Goal: Task Accomplishment & Management: Manage account settings

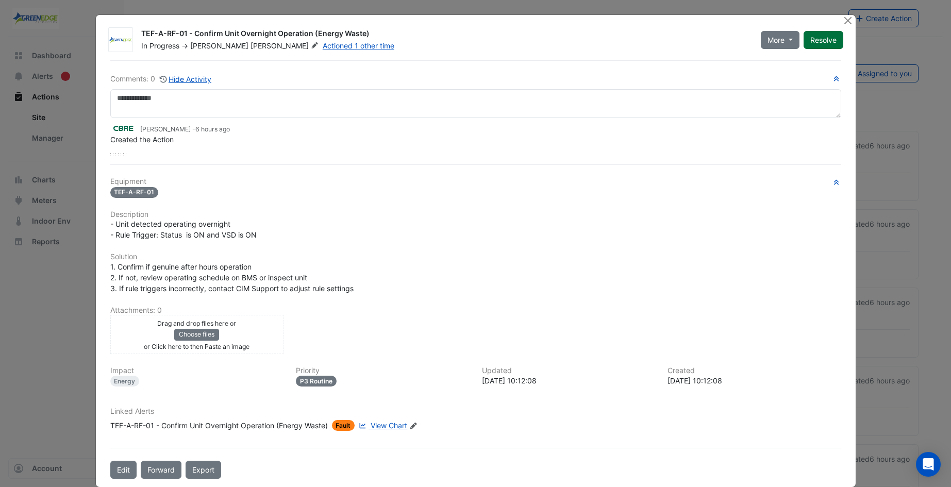
drag, startPoint x: 832, startPoint y: 41, endPoint x: 818, endPoint y: 56, distance: 20.1
click at [831, 41] on button "Resolve" at bounding box center [824, 40] width 40 height 18
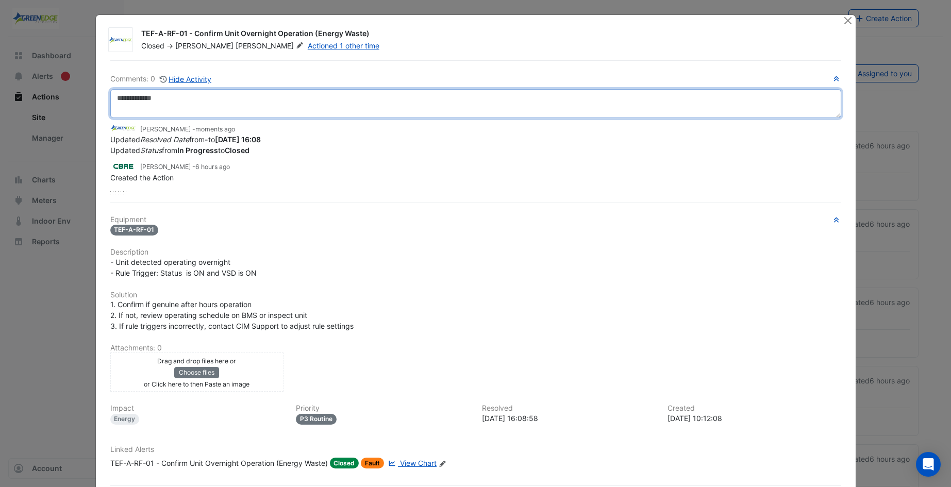
click at [260, 104] on textarea at bounding box center [475, 103] width 731 height 29
click at [203, 100] on textarea at bounding box center [475, 103] width 731 height 29
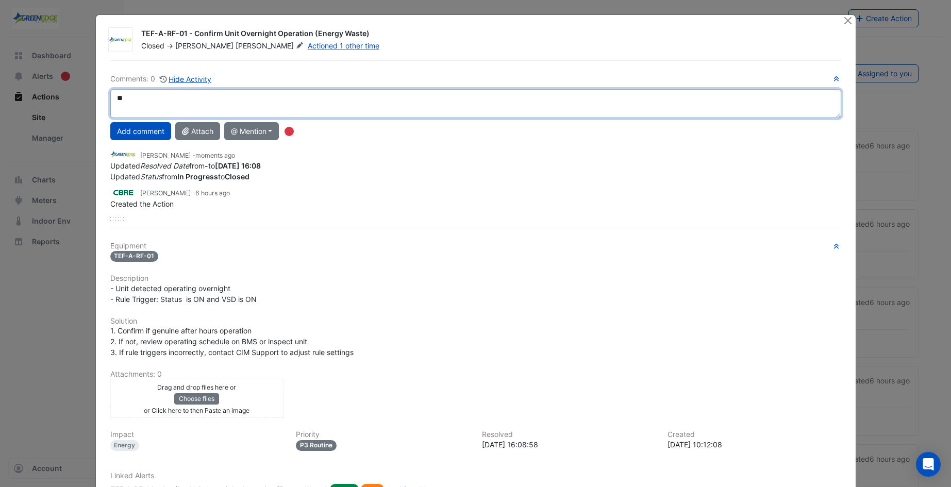
type textarea "*"
type textarea "**********"
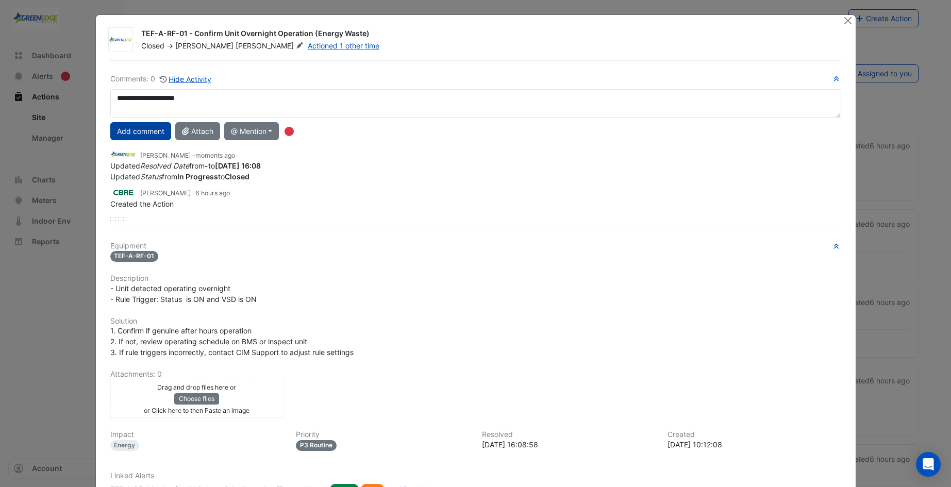
click at [143, 128] on button "Add comment" at bounding box center [140, 131] width 61 height 18
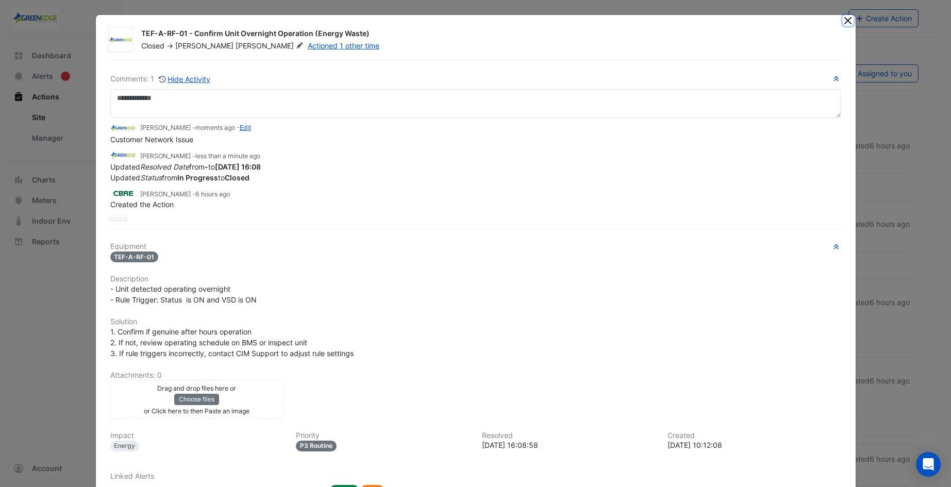
click at [843, 18] on button "Close" at bounding box center [848, 20] width 11 height 11
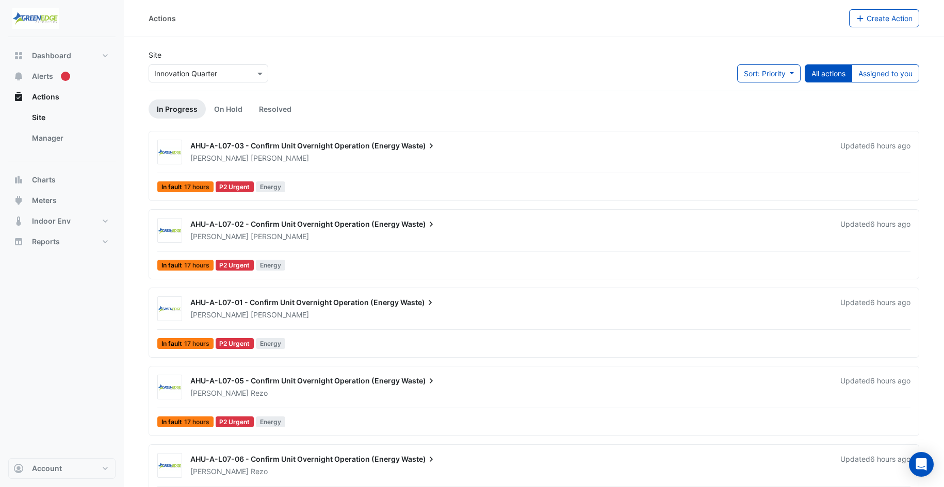
click at [324, 142] on span "AHU-A-L07-03 - Confirm Unit Overnight Operation (Energy" at bounding box center [294, 145] width 209 height 9
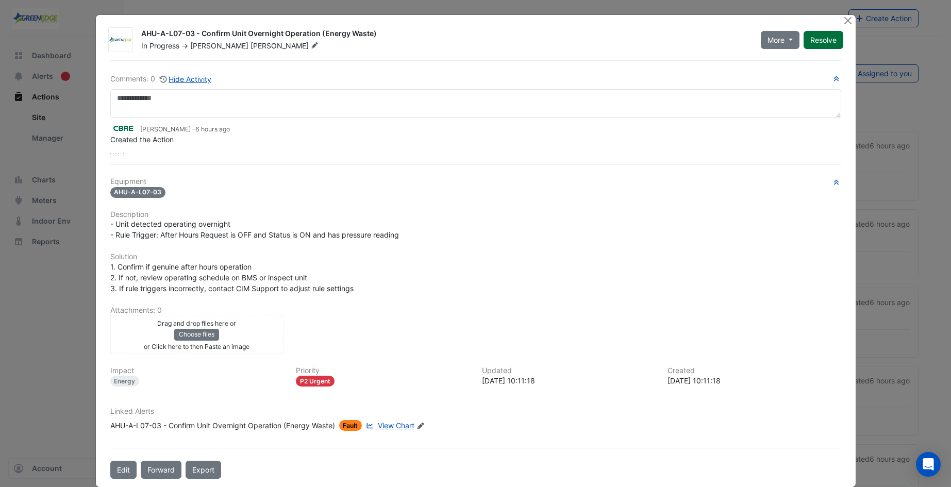
click at [824, 40] on button "Resolve" at bounding box center [824, 40] width 40 height 18
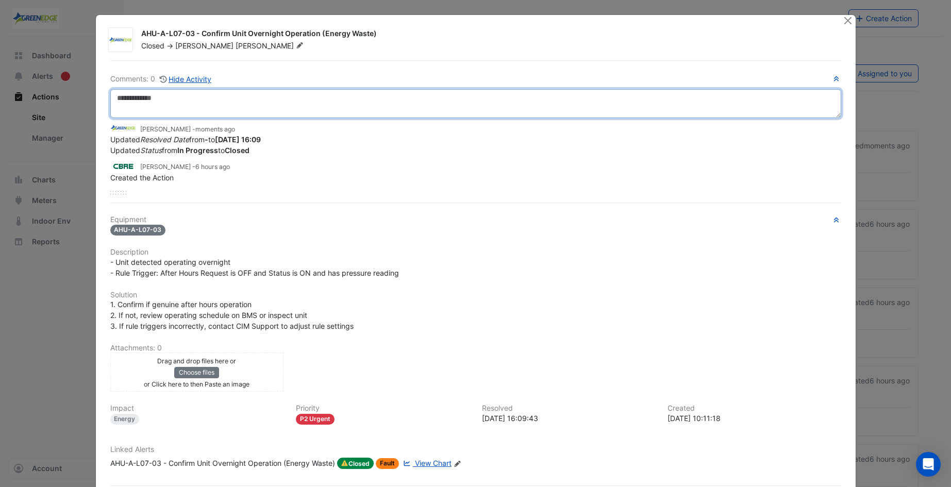
click at [269, 106] on textarea at bounding box center [475, 103] width 731 height 29
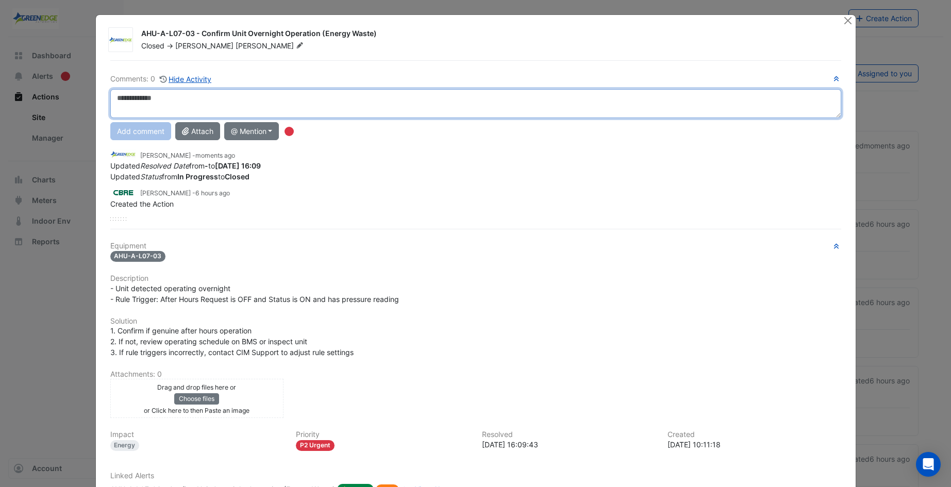
click at [173, 103] on textarea at bounding box center [475, 103] width 731 height 29
type textarea "**********"
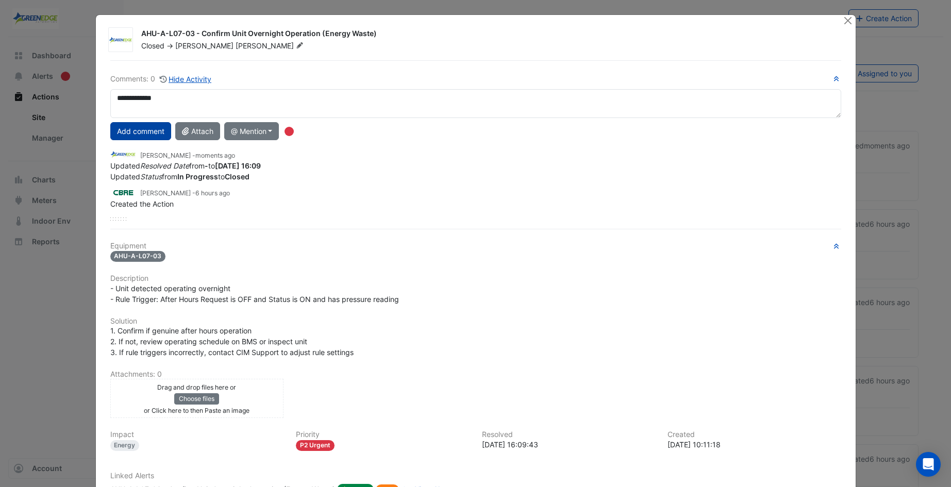
click at [142, 135] on button "Add comment" at bounding box center [140, 131] width 61 height 18
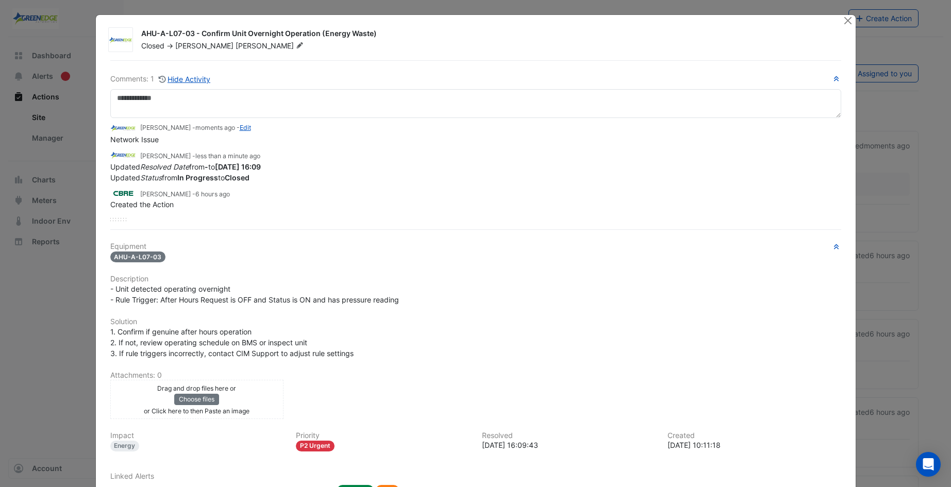
click at [838, 19] on div "AHU-A-L07-03 - Confirm Unit Overnight Operation (Energy Waste) Closed -> [PERSO…" at bounding box center [476, 283] width 760 height 537
click at [844, 20] on button "Close" at bounding box center [848, 20] width 11 height 11
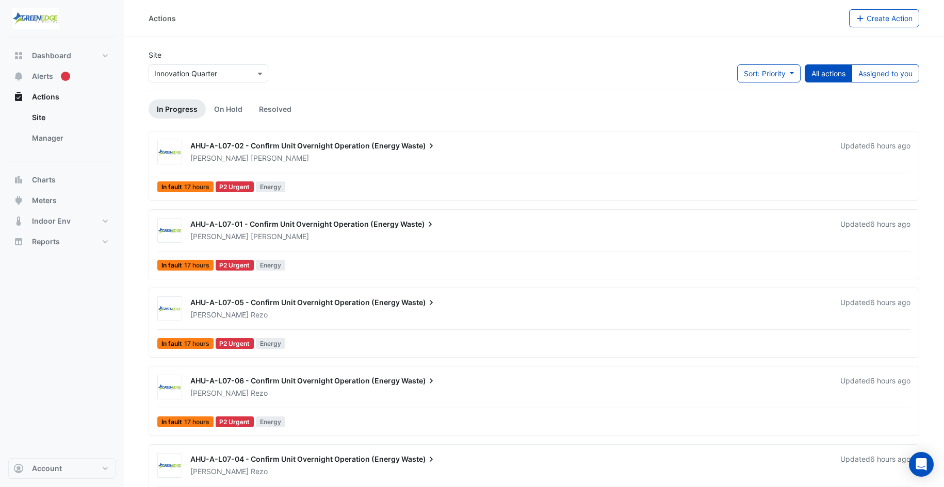
click at [277, 143] on span "AHU-A-L07-02 - Confirm Unit Overnight Operation (Energy" at bounding box center [294, 145] width 209 height 9
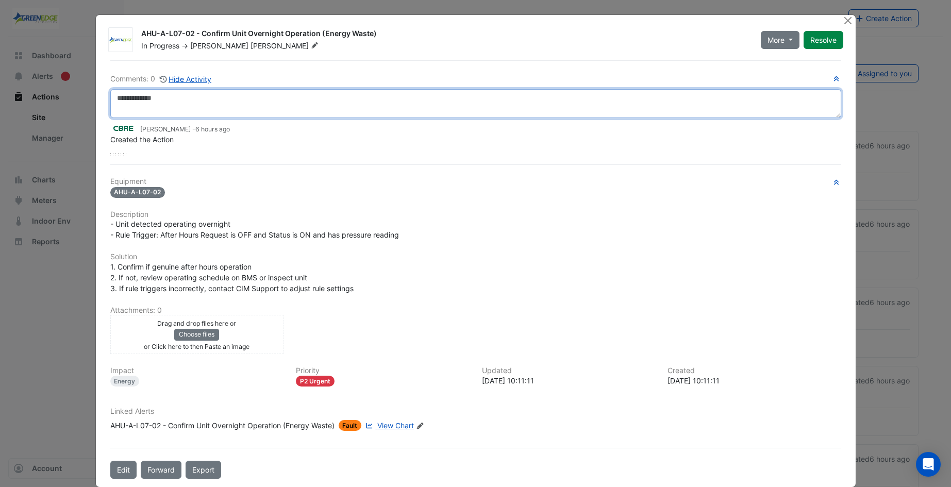
click at [229, 101] on textarea at bounding box center [475, 103] width 731 height 29
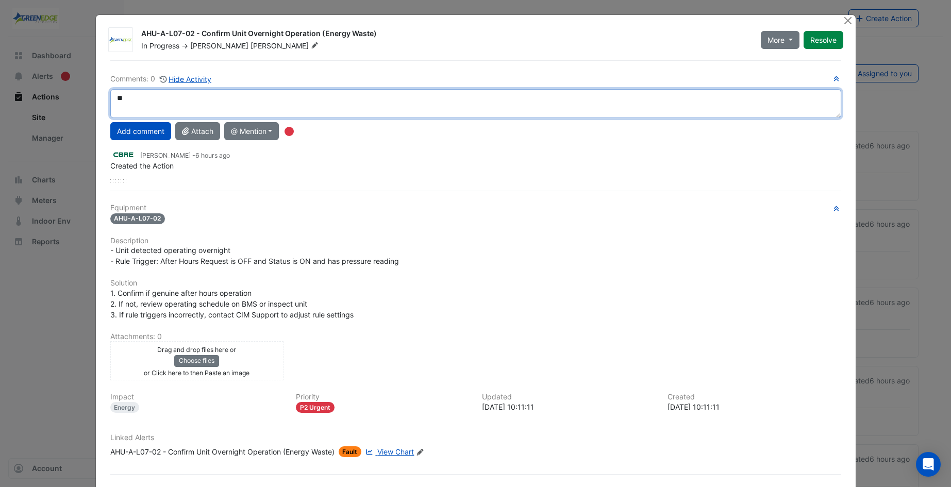
type textarea "*"
type textarea "**********"
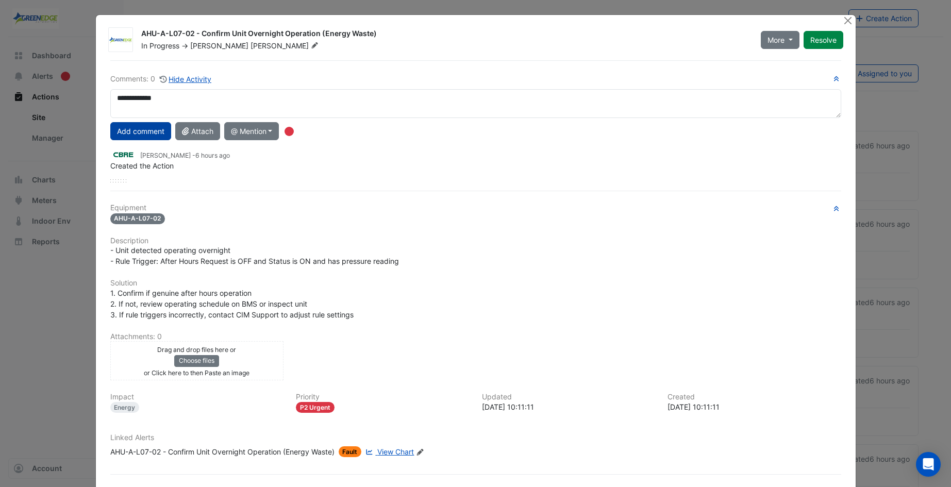
click at [145, 127] on button "Add comment" at bounding box center [140, 131] width 61 height 18
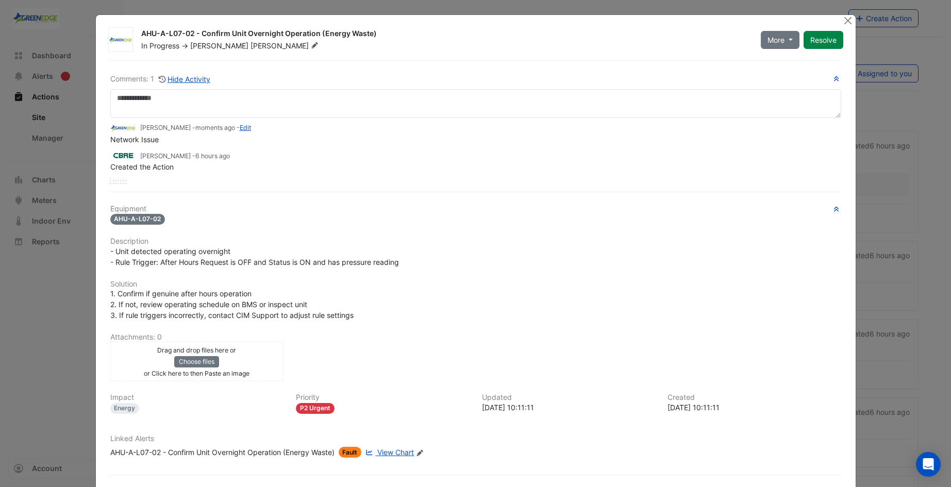
click at [831, 41] on button "Resolve" at bounding box center [824, 40] width 40 height 18
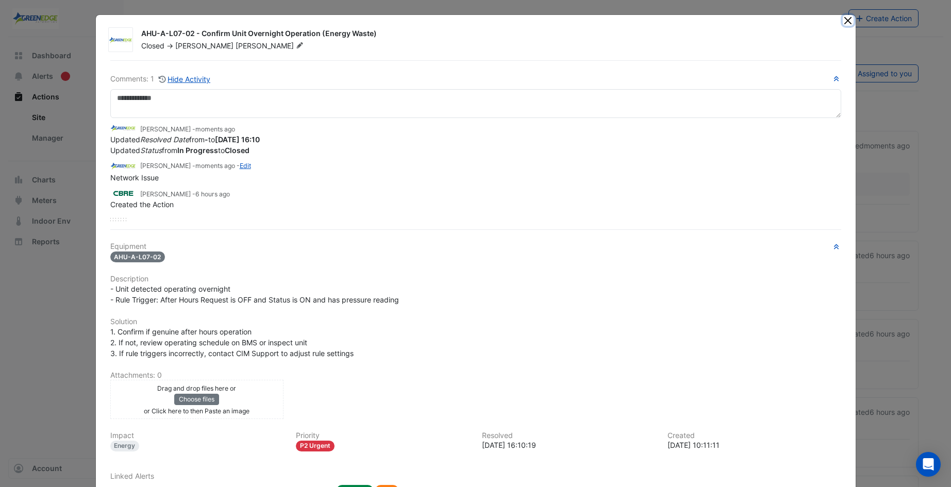
click at [849, 20] on button "Close" at bounding box center [848, 20] width 11 height 11
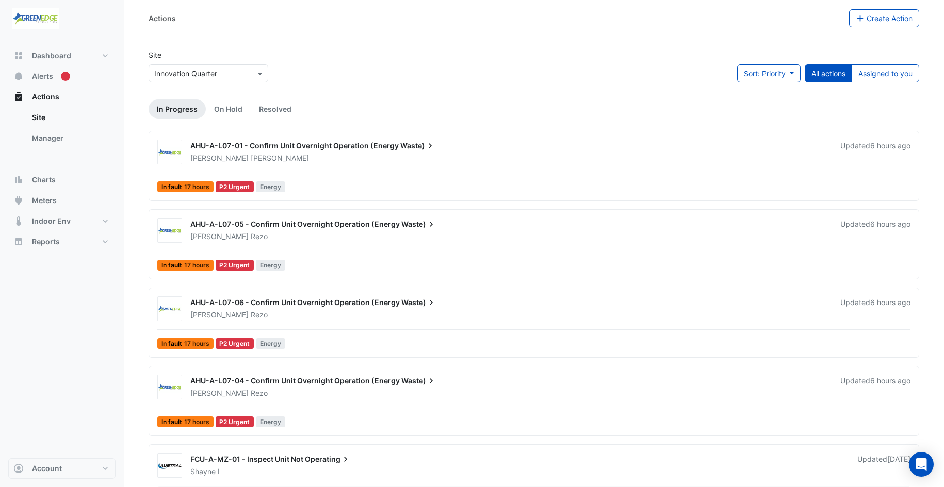
click at [268, 142] on span "AHU-A-L07-01 - Confirm Unit Overnight Operation (Energy" at bounding box center [294, 145] width 208 height 9
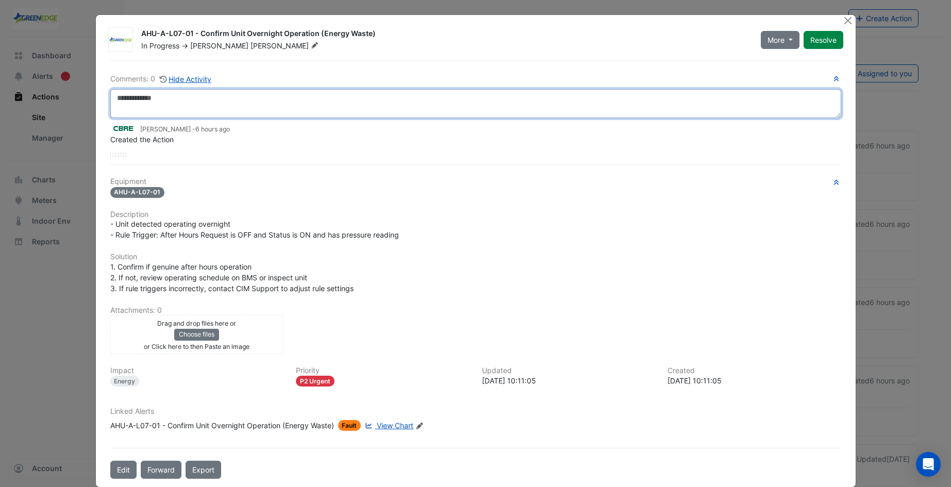
click at [144, 108] on textarea at bounding box center [475, 103] width 731 height 29
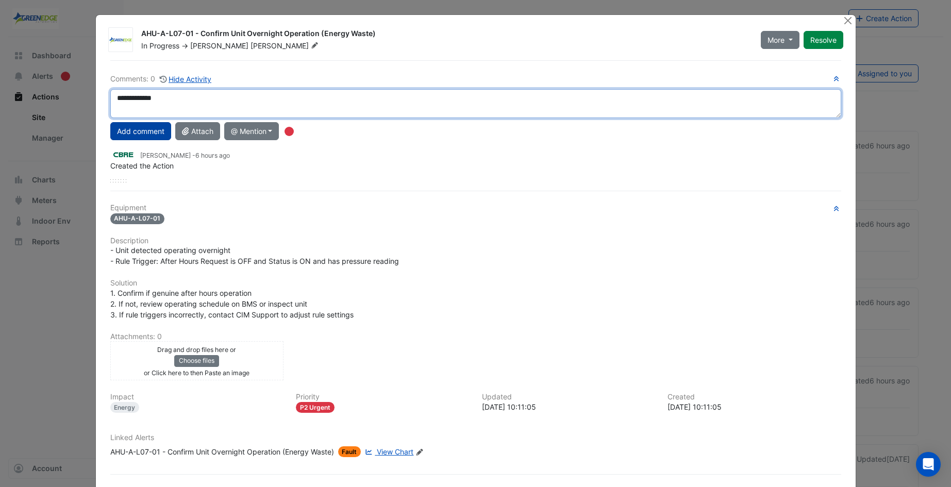
type textarea "**********"
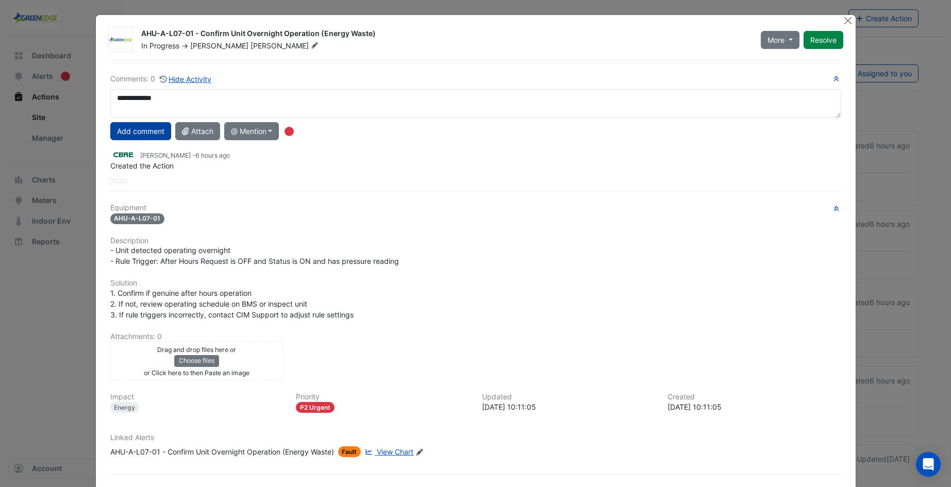
click at [144, 133] on button "Add comment" at bounding box center [140, 131] width 61 height 18
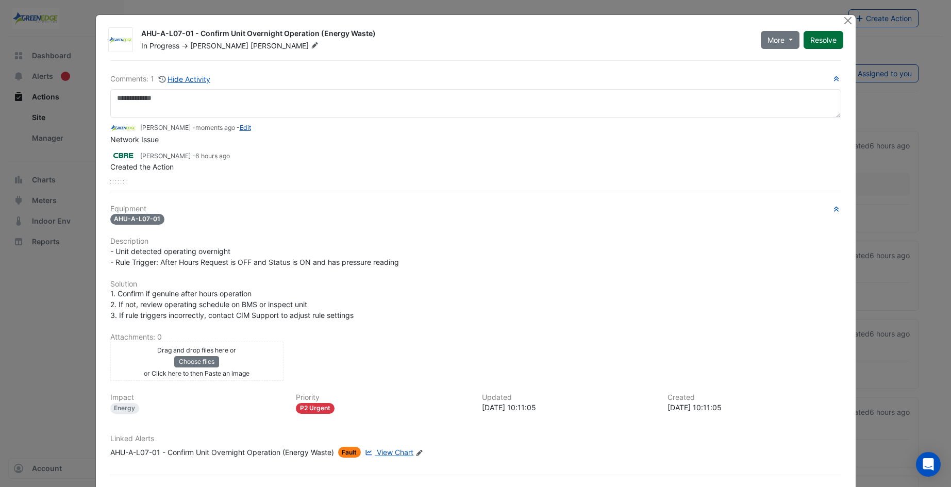
click at [826, 36] on button "Resolve" at bounding box center [824, 40] width 40 height 18
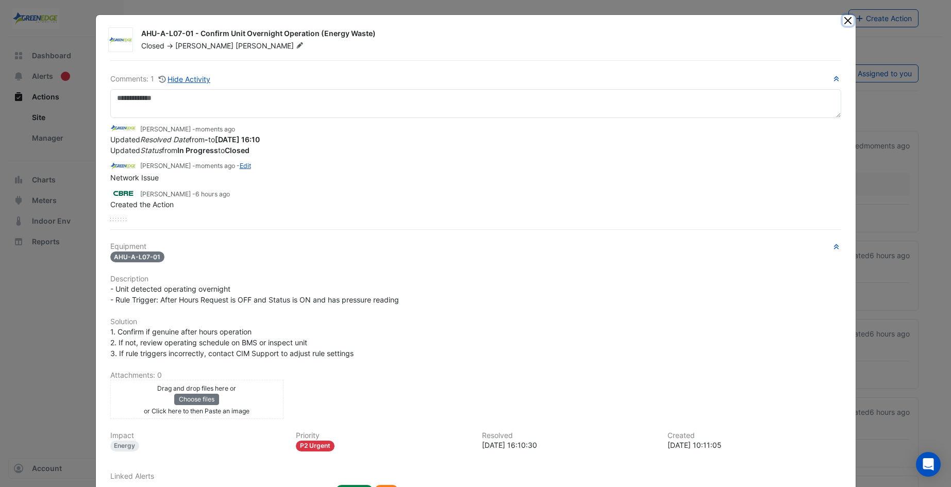
click at [843, 20] on button "Close" at bounding box center [848, 20] width 11 height 11
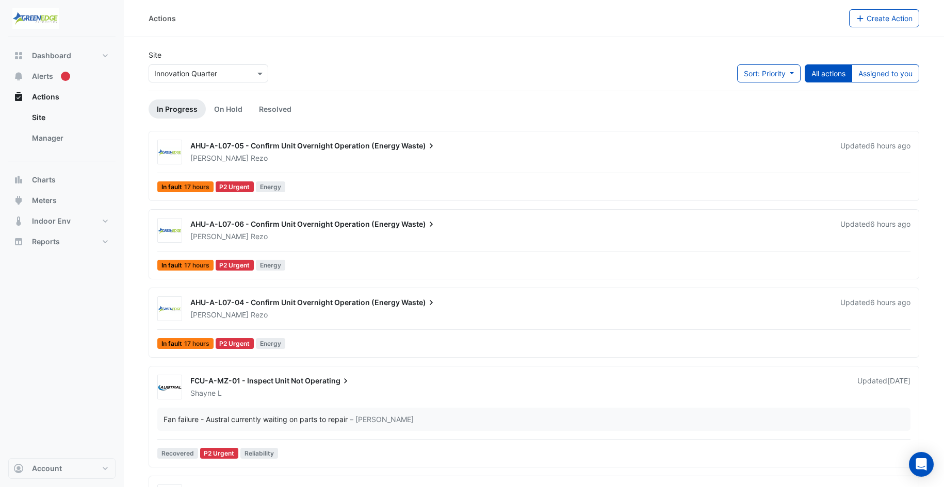
click at [247, 143] on span "AHU-A-L07-05 - Confirm Unit Overnight Operation (Energy" at bounding box center [294, 145] width 209 height 9
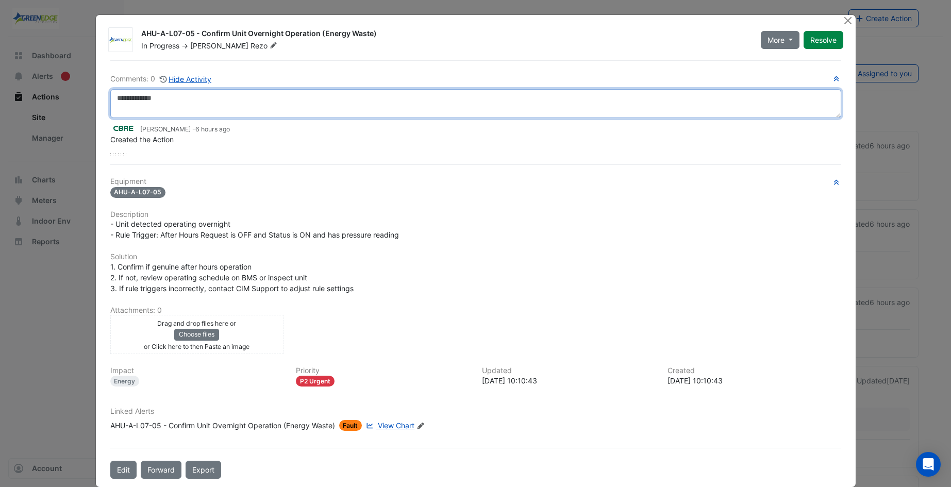
click at [139, 108] on textarea at bounding box center [475, 103] width 731 height 29
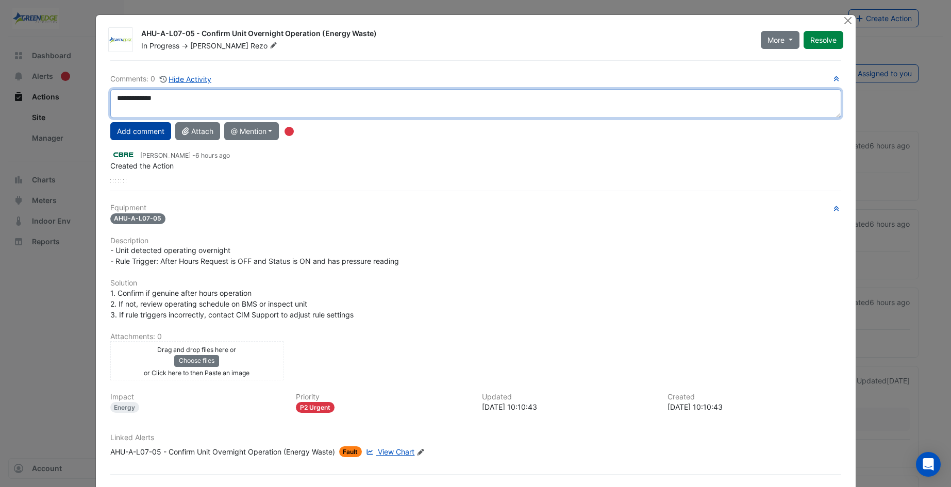
type textarea "**********"
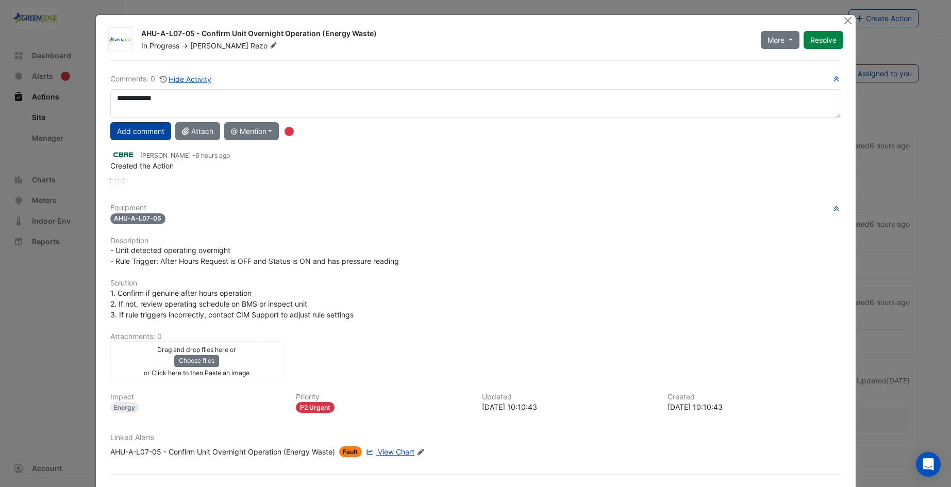
click at [141, 130] on button "Add comment" at bounding box center [140, 131] width 61 height 18
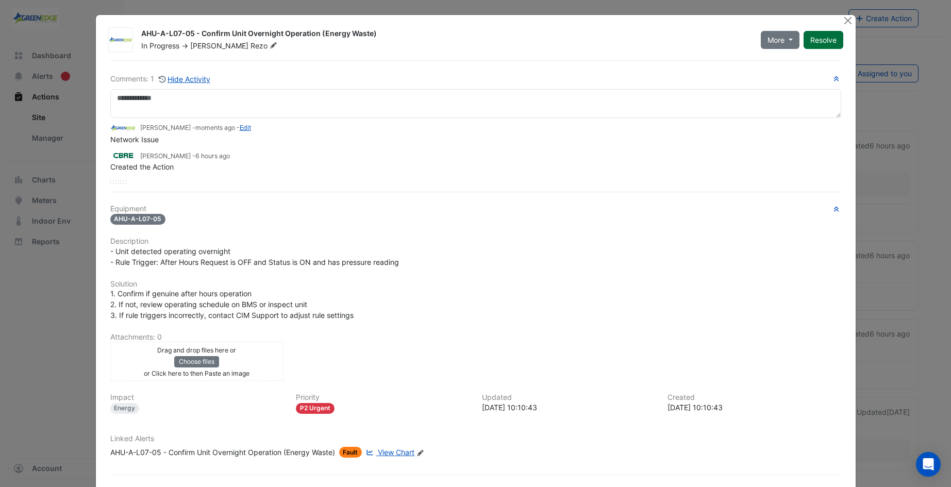
click at [816, 38] on button "Resolve" at bounding box center [824, 40] width 40 height 18
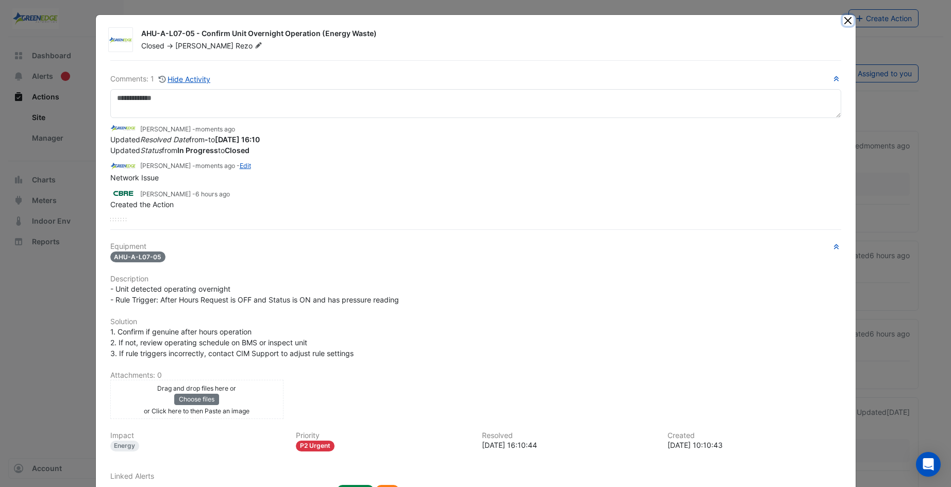
click at [843, 23] on button "Close" at bounding box center [848, 20] width 11 height 11
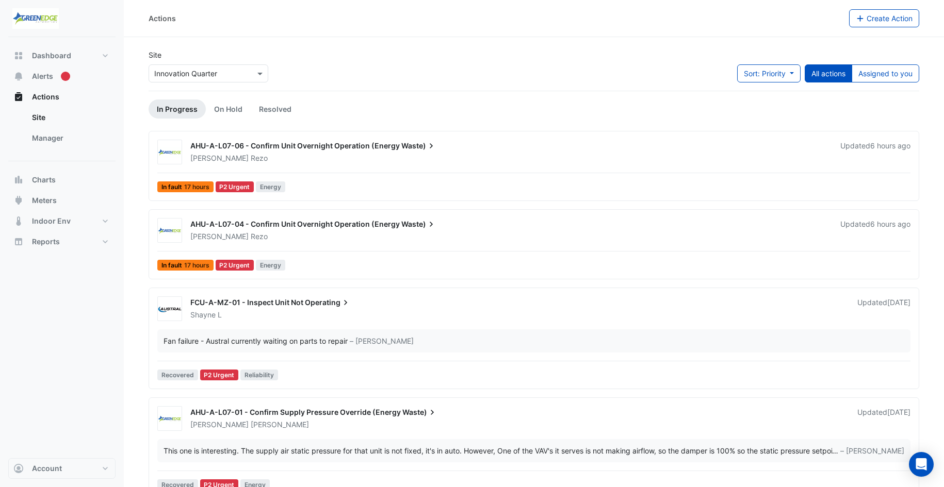
click at [239, 143] on span "AHU-A-L07-06 - Confirm Unit Overnight Operation (Energy" at bounding box center [294, 145] width 209 height 9
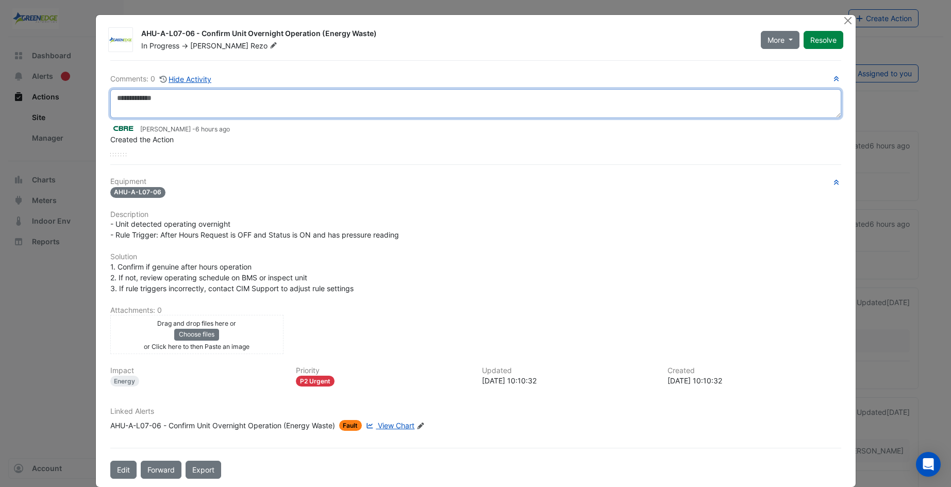
click at [141, 100] on textarea at bounding box center [475, 103] width 731 height 29
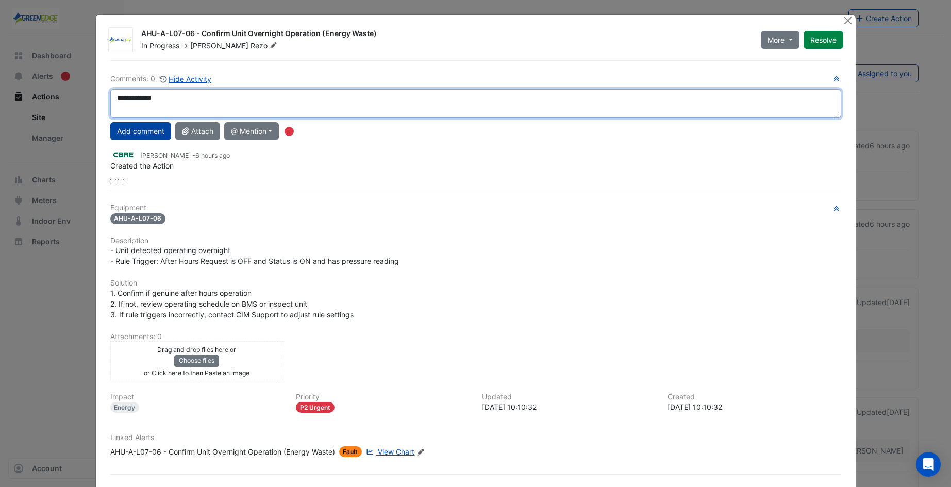
type textarea "**********"
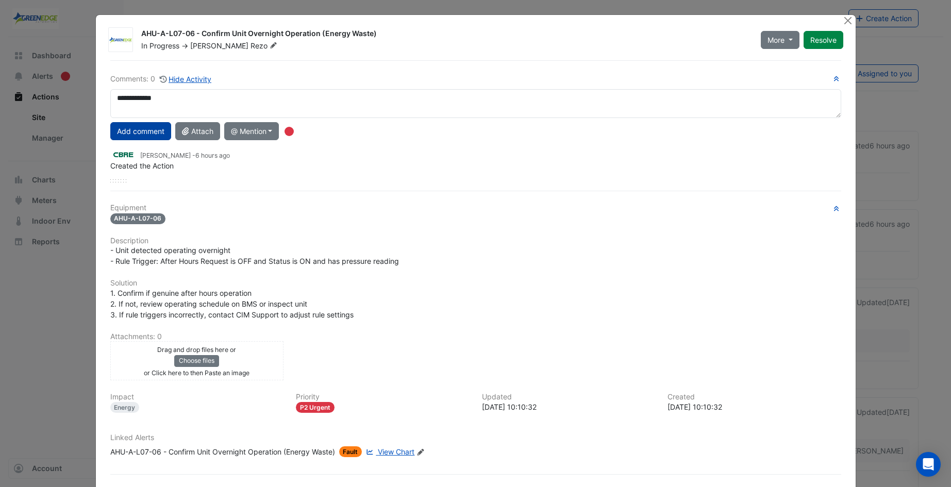
click at [147, 128] on button "Add comment" at bounding box center [140, 131] width 61 height 18
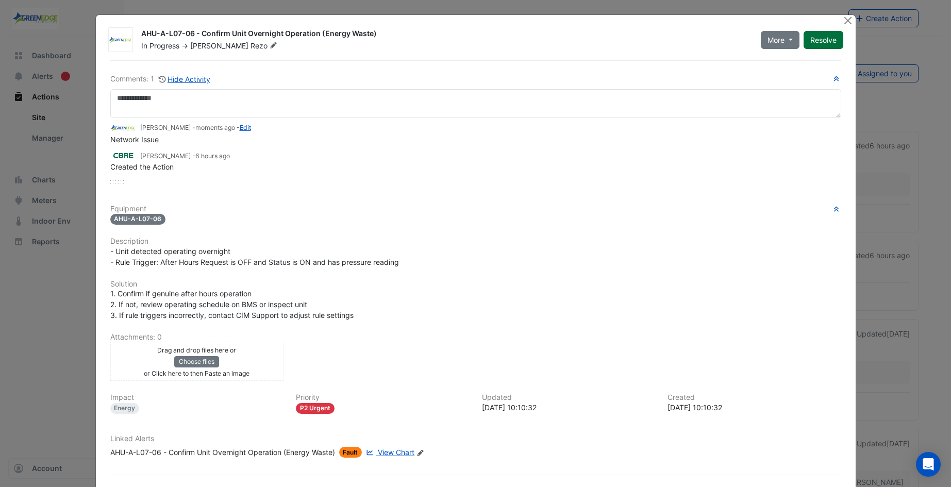
click at [820, 39] on button "Resolve" at bounding box center [824, 40] width 40 height 18
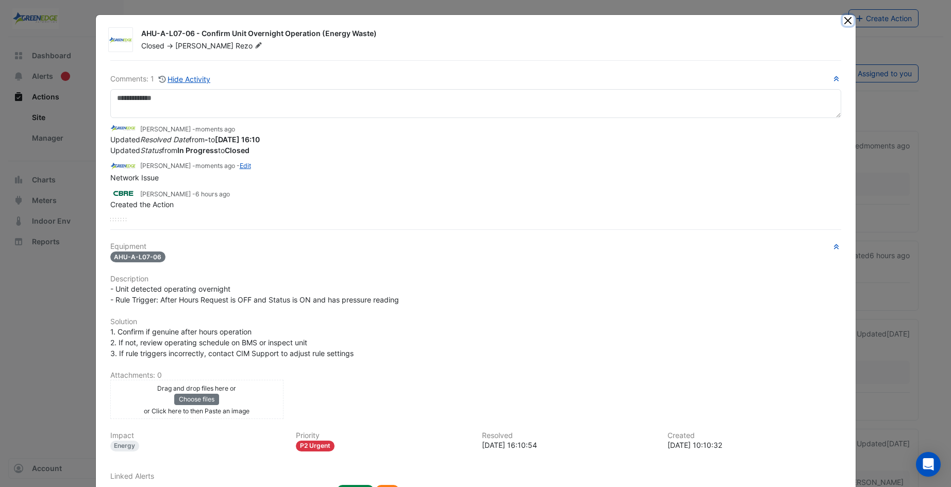
click at [846, 22] on button "Close" at bounding box center [848, 20] width 11 height 11
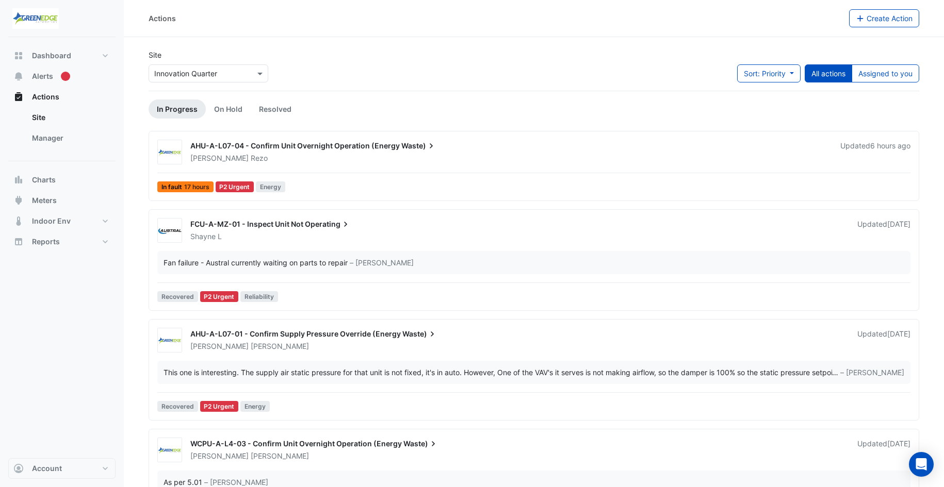
click at [252, 143] on span "AHU-A-L07-04 - Confirm Unit Overnight Operation (Energy" at bounding box center [294, 145] width 209 height 9
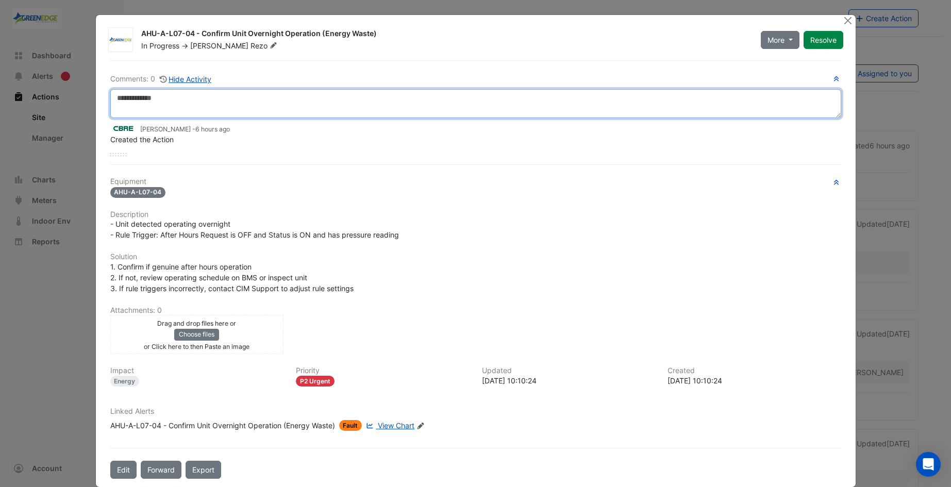
click at [158, 100] on textarea at bounding box center [475, 103] width 731 height 29
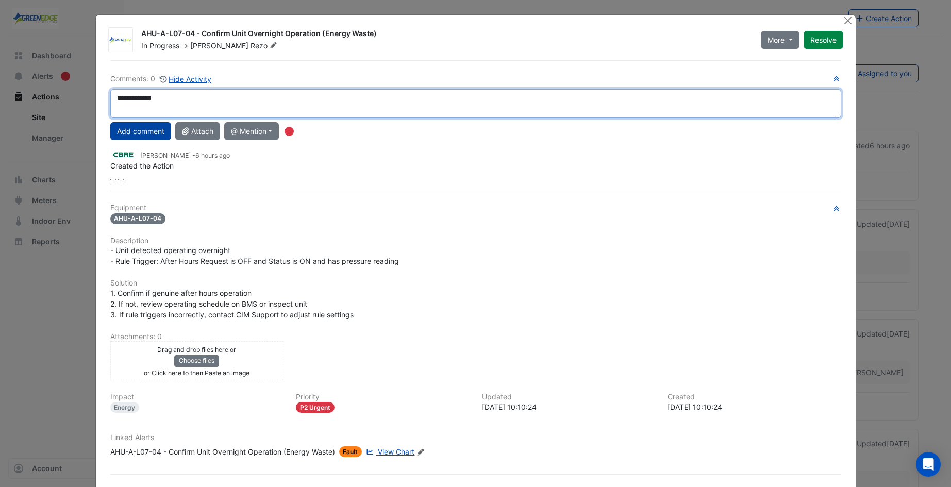
type textarea "**********"
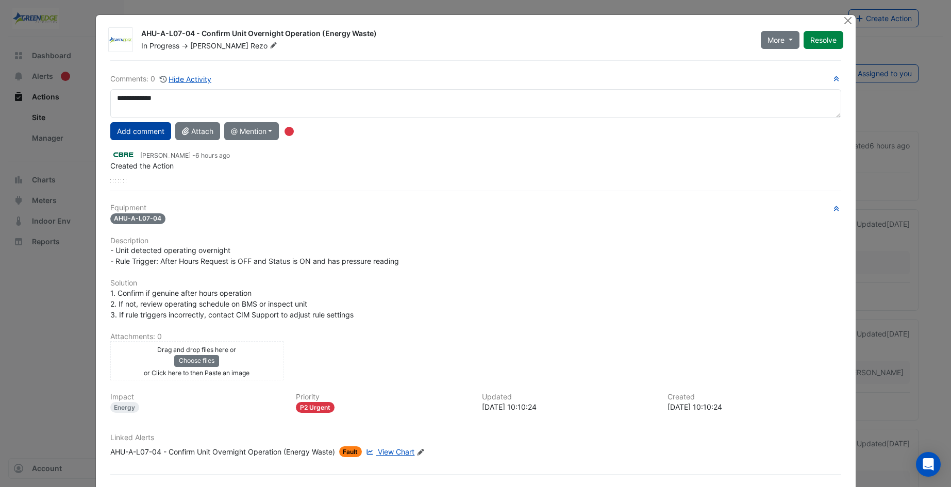
click at [135, 133] on button "Add comment" at bounding box center [140, 131] width 61 height 18
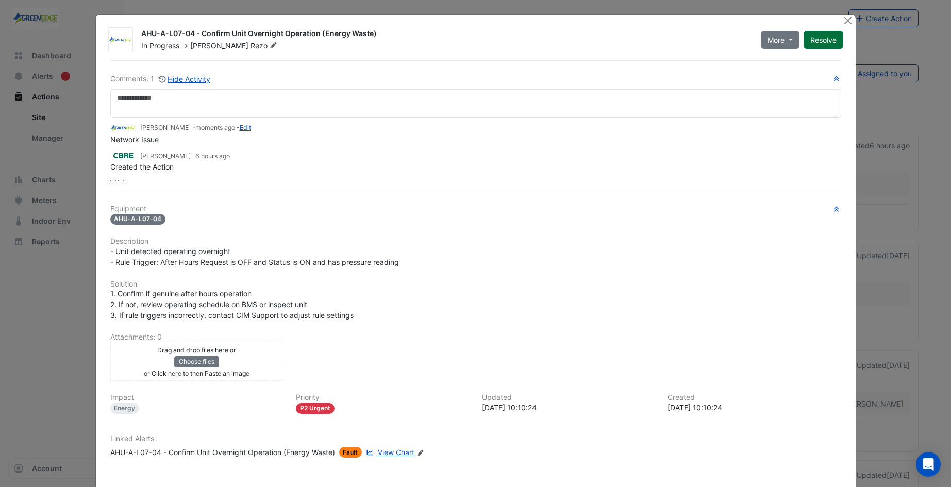
click at [826, 42] on button "Resolve" at bounding box center [824, 40] width 40 height 18
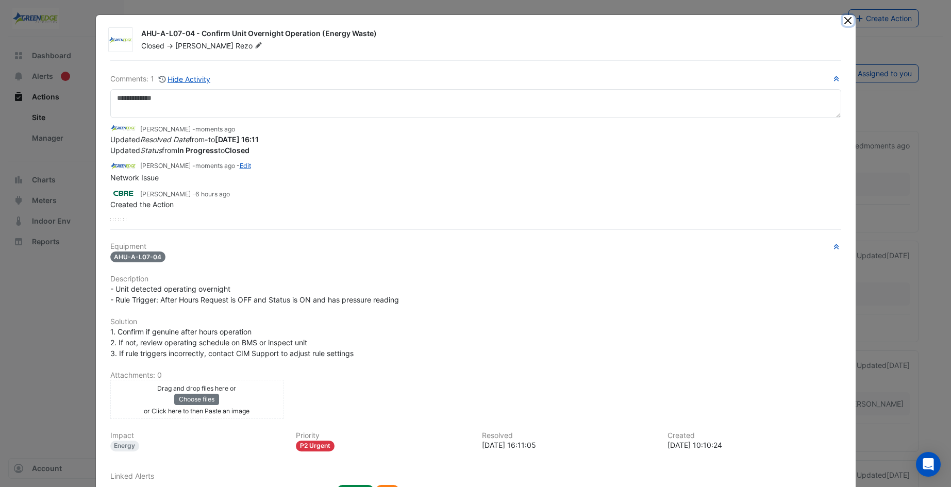
click at [846, 20] on button "Close" at bounding box center [848, 20] width 11 height 11
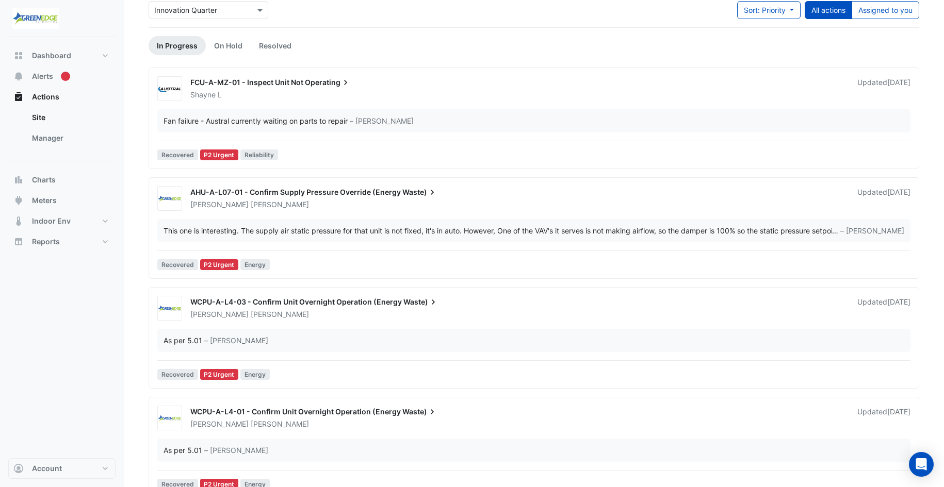
scroll to position [52, 0]
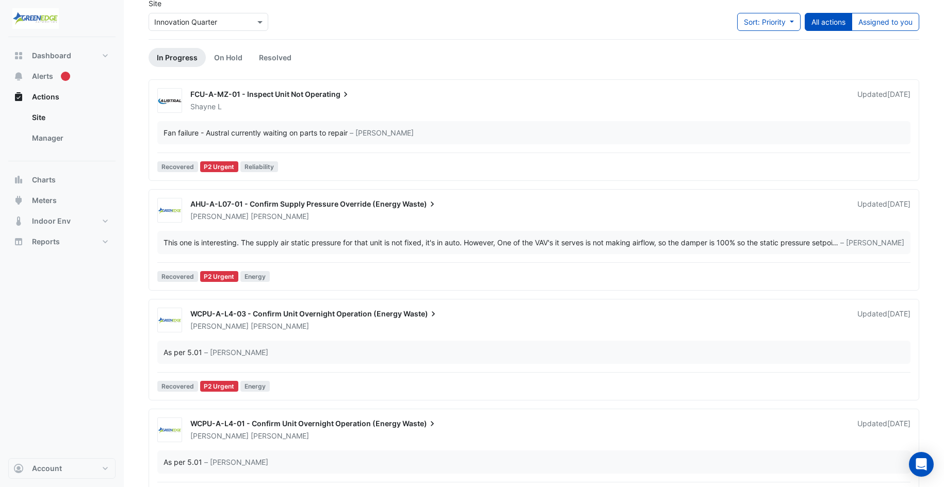
click at [375, 309] on span "WCPU-A-L4-03 - Confirm Unit Overnight Operation (Energy" at bounding box center [295, 313] width 211 height 9
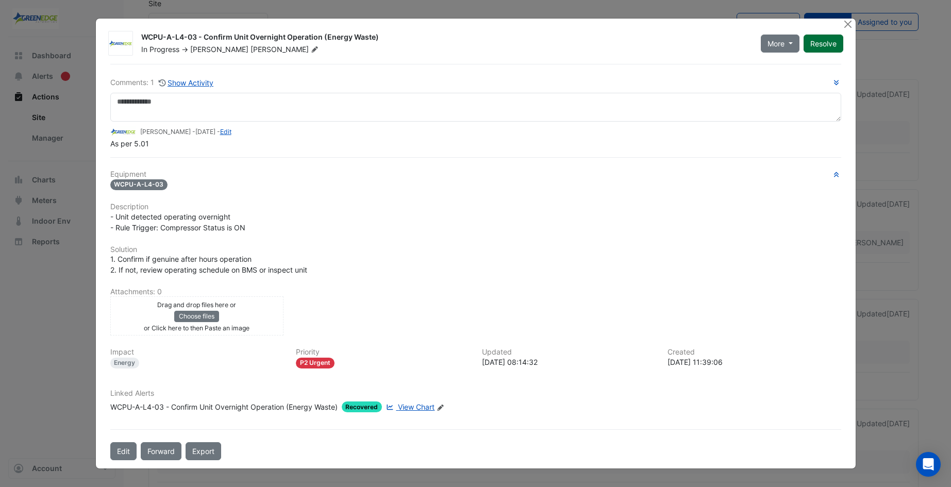
click at [832, 43] on button "Resolve" at bounding box center [824, 44] width 40 height 18
click at [847, 25] on button "Close" at bounding box center [848, 24] width 11 height 11
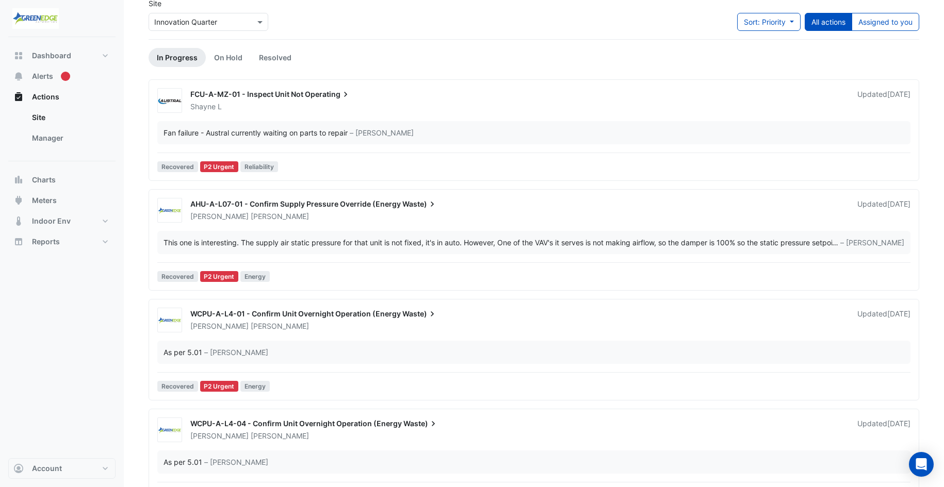
click at [322, 315] on span "WCPU-A-L4-01 - Confirm Unit Overnight Operation (Energy" at bounding box center [295, 313] width 210 height 9
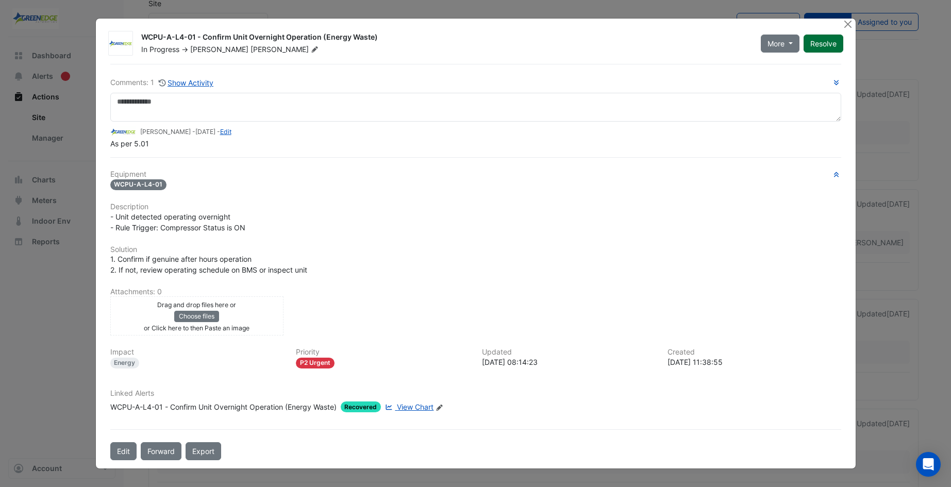
click at [830, 41] on button "Resolve" at bounding box center [824, 44] width 40 height 18
click at [848, 24] on button "Close" at bounding box center [848, 24] width 11 height 11
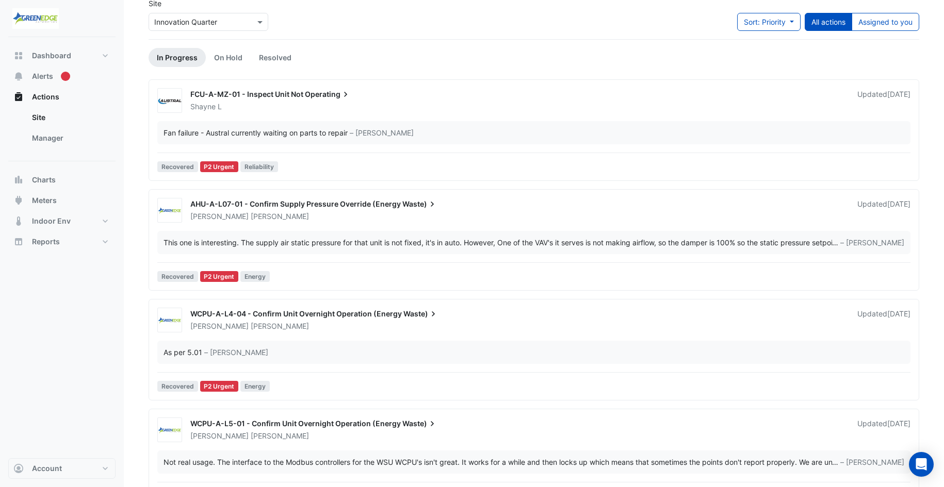
click at [336, 311] on span "WCPU-A-L4-04 - Confirm Unit Overnight Operation (Energy" at bounding box center [295, 313] width 211 height 9
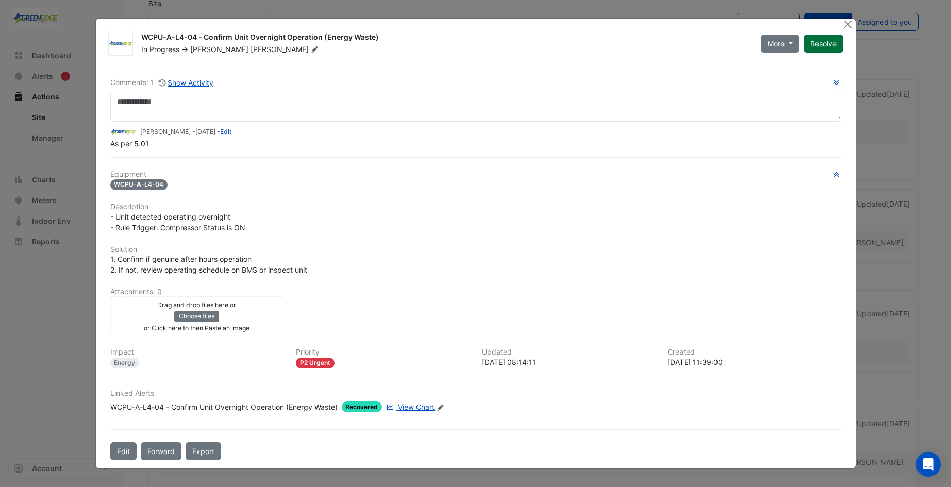
click at [824, 39] on button "Resolve" at bounding box center [824, 44] width 40 height 18
click at [849, 24] on button "Close" at bounding box center [848, 24] width 11 height 11
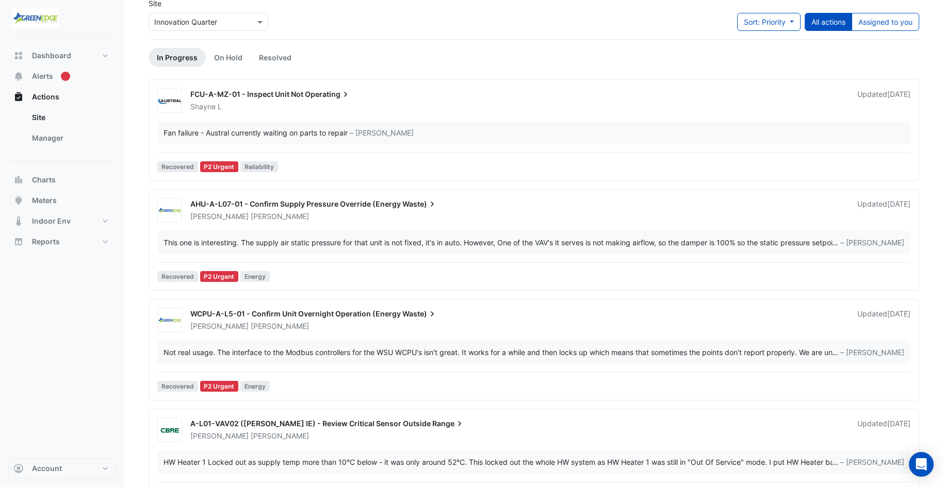
click at [343, 313] on span "WCPU-A-L5-01 - Confirm Unit Overnight Operation (Energy" at bounding box center [295, 313] width 210 height 9
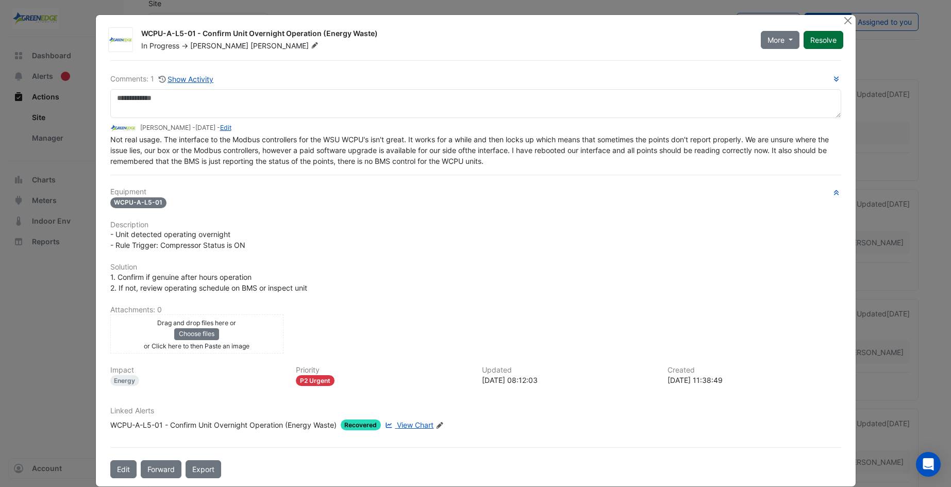
click at [815, 38] on button "Resolve" at bounding box center [824, 40] width 40 height 18
click at [844, 19] on button "Close" at bounding box center [848, 20] width 11 height 11
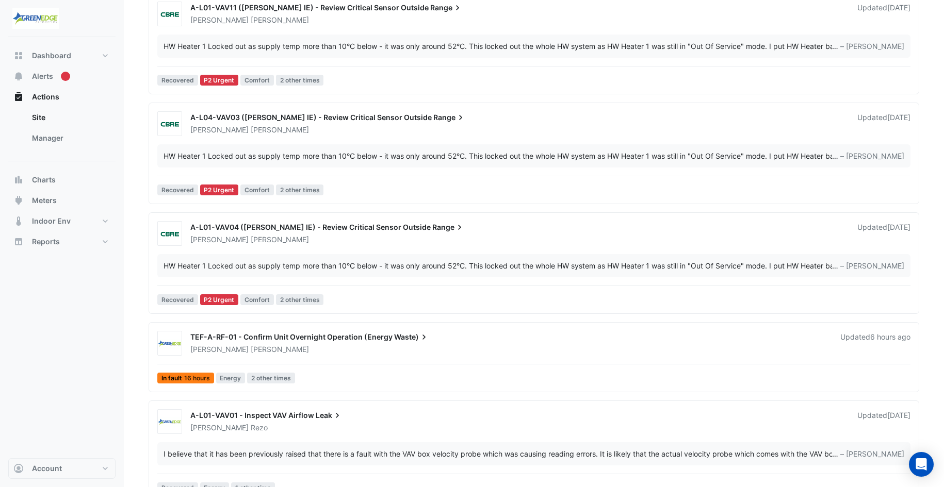
scroll to position [541, 0]
